Goal: Transaction & Acquisition: Book appointment/travel/reservation

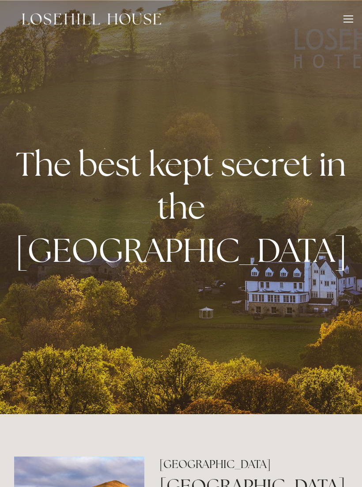
click at [347, 22] on div at bounding box center [348, 22] width 10 height 1
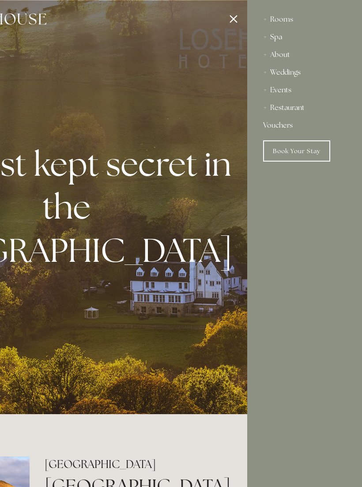
click at [298, 153] on link "Book Your Stay" at bounding box center [296, 150] width 67 height 21
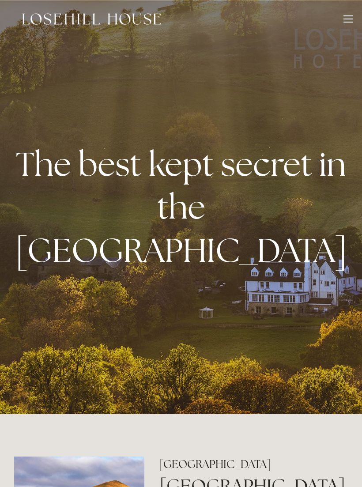
click at [350, 23] on div at bounding box center [348, 20] width 10 height 10
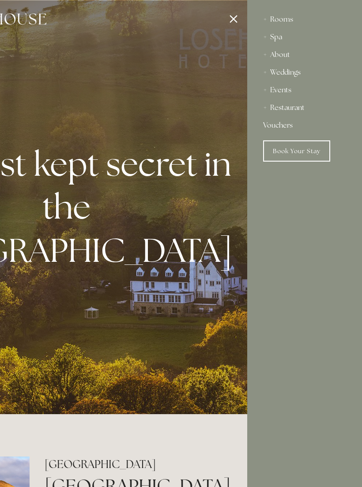
click at [294, 147] on link "Book Your Stay" at bounding box center [296, 150] width 67 height 21
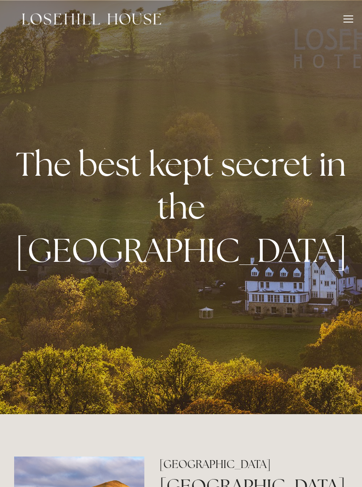
click at [350, 21] on div at bounding box center [348, 20] width 10 height 10
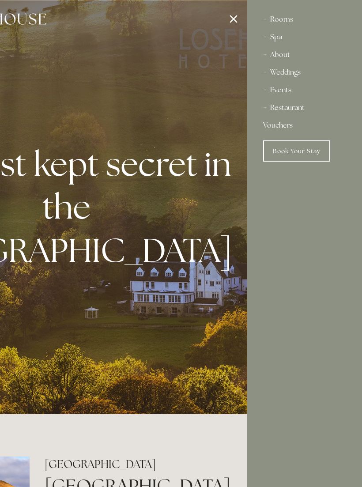
click at [298, 152] on link "Book Your Stay" at bounding box center [296, 150] width 67 height 21
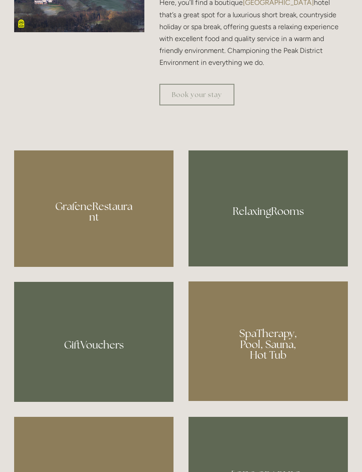
scroll to position [542, 0]
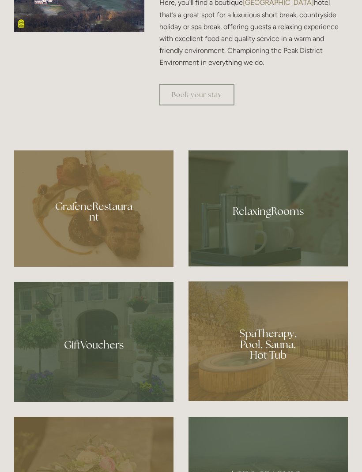
click at [128, 267] on div at bounding box center [93, 209] width 159 height 117
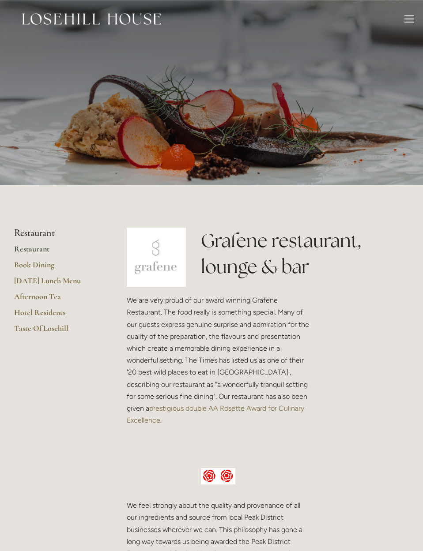
click at [44, 255] on link "Restaurant" at bounding box center [56, 252] width 84 height 16
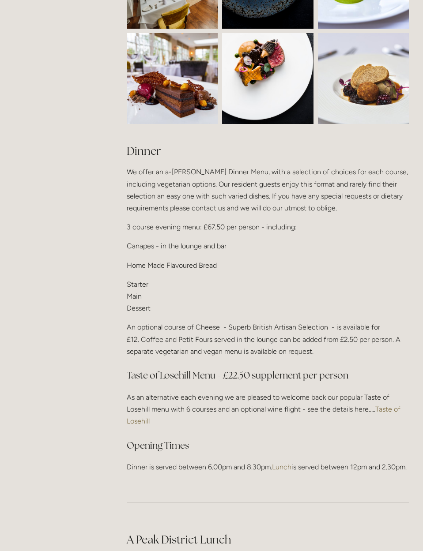
scroll to position [897, 0]
click at [388, 405] on link "Taste of Losehill" at bounding box center [264, 415] width 275 height 20
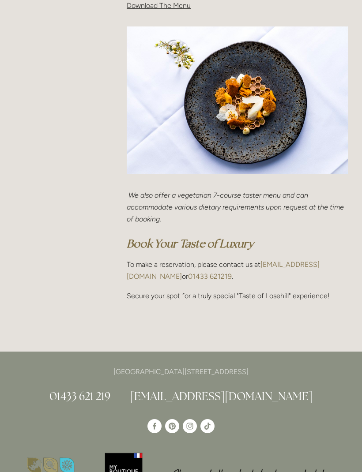
scroll to position [417, 0]
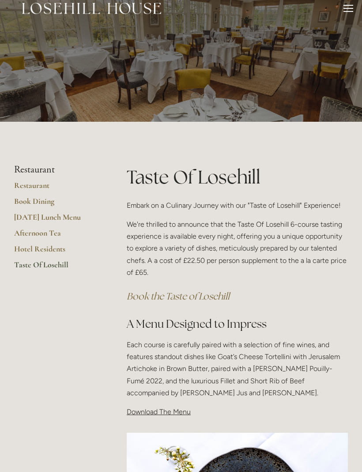
scroll to position [10, 0]
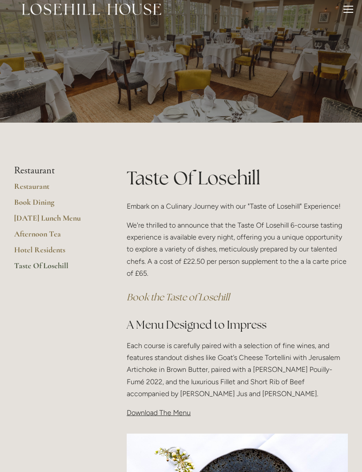
click at [161, 414] on span "Download The Menu" at bounding box center [159, 413] width 64 height 8
click at [159, 411] on span "Download The Menu" at bounding box center [159, 413] width 64 height 8
click at [160, 418] on div "Taste Of Losehill Embark on a Culinary Journey with our "Taste of Losehill" Exp…" at bounding box center [237, 295] width 236 height 261
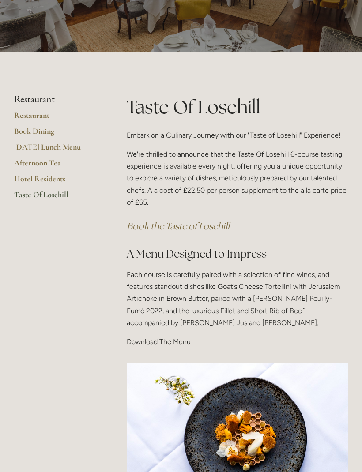
scroll to position [81, 0]
click at [152, 339] on span "Download The Menu" at bounding box center [159, 342] width 64 height 8
click at [154, 345] on p "Download The Menu" at bounding box center [237, 342] width 221 height 12
click at [153, 343] on span "Download The Menu" at bounding box center [159, 342] width 64 height 8
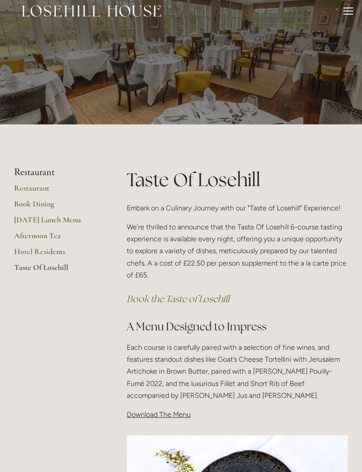
scroll to position [8, 0]
click at [15, 189] on link "Restaurant" at bounding box center [56, 191] width 84 height 16
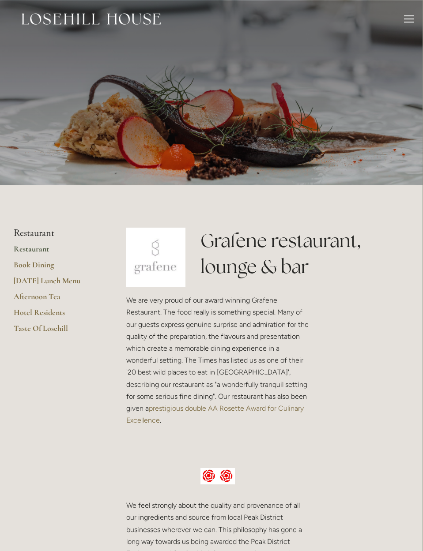
scroll to position [0, 0]
click at [63, 283] on link "[DATE] Lunch Menu" at bounding box center [56, 284] width 84 height 16
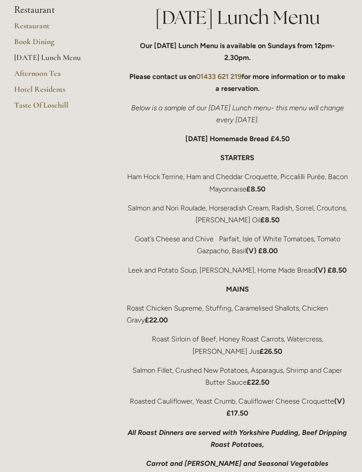
scroll to position [171, 0]
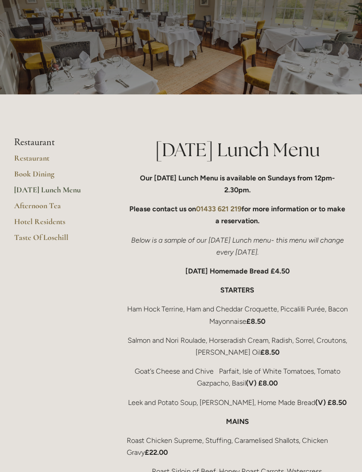
scroll to position [0, 0]
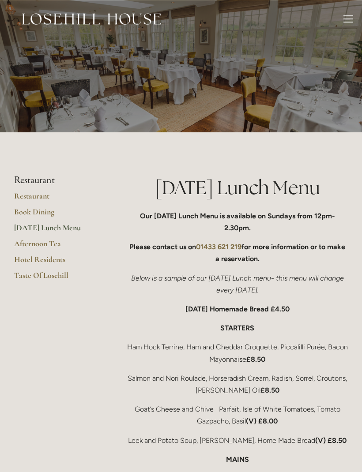
click at [330, 40] on div at bounding box center [181, 66] width 362 height 132
click at [343, 11] on div "Rooms Rooms Your Stay Book a stay Offers Spa About" at bounding box center [181, 19] width 344 height 38
click at [344, 16] on div at bounding box center [348, 20] width 10 height 10
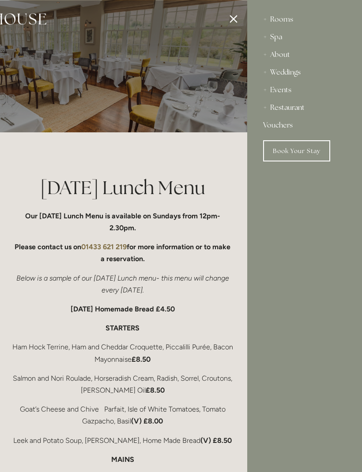
click at [290, 18] on div "Rooms" at bounding box center [304, 20] width 83 height 18
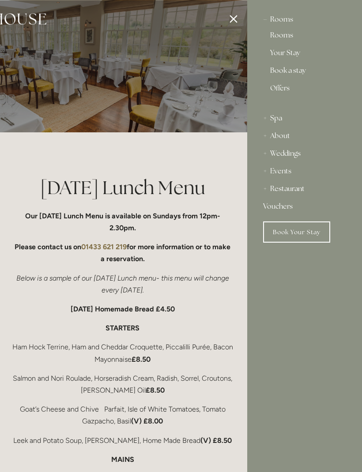
click at [298, 73] on link "Book a stay" at bounding box center [304, 72] width 69 height 11
